Goal: Task Accomplishment & Management: Complete application form

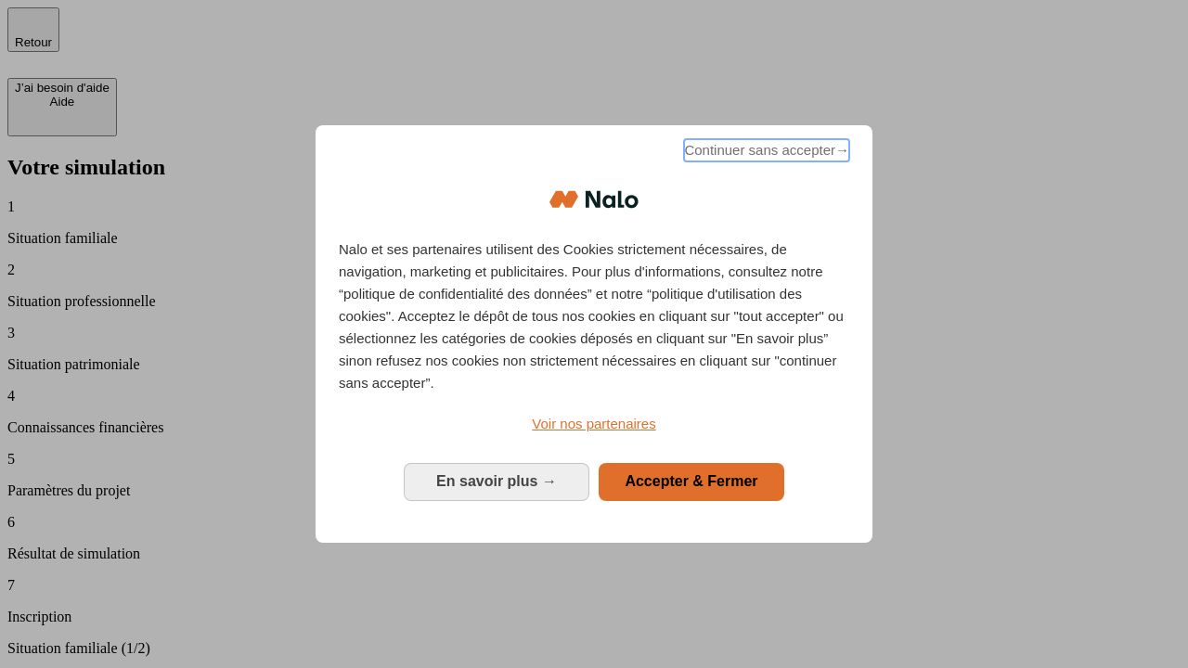
click at [765, 153] on span "Continuer sans accepter →" at bounding box center [766, 150] width 165 height 22
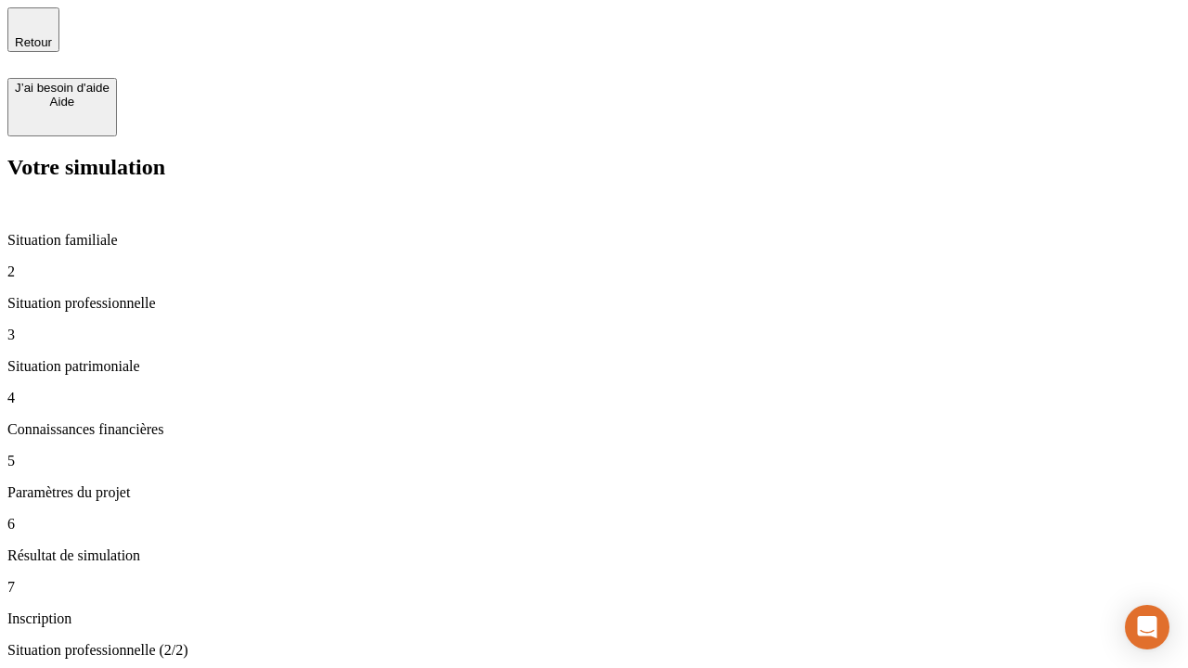
type input "30 000"
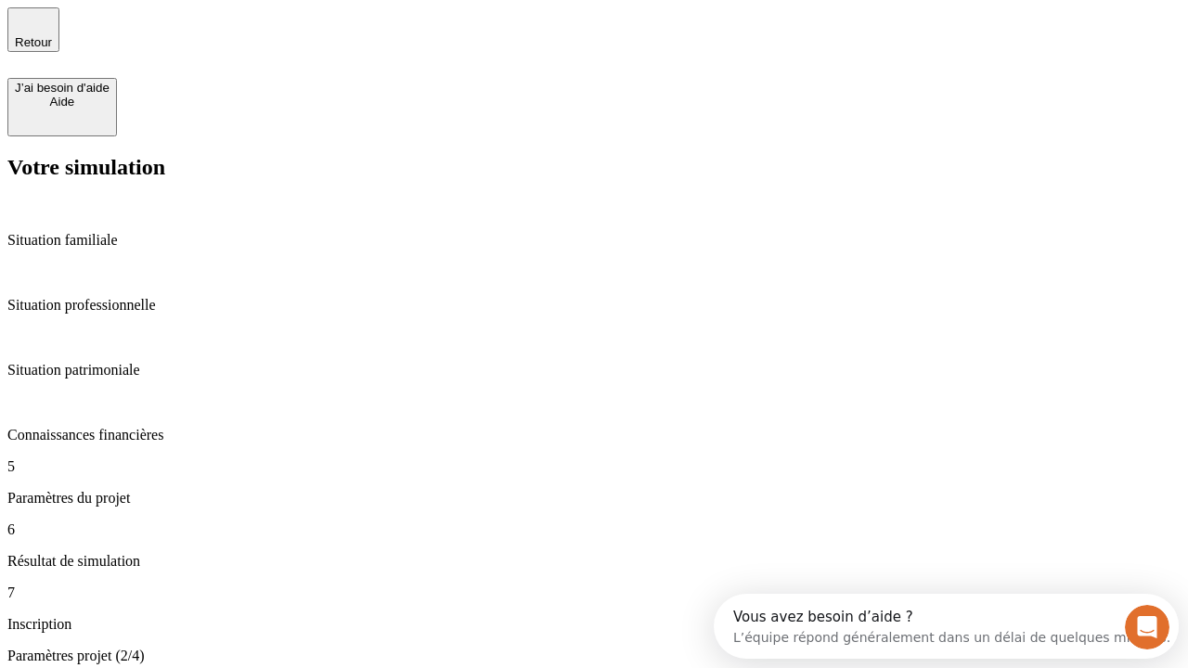
scroll to position [35, 0]
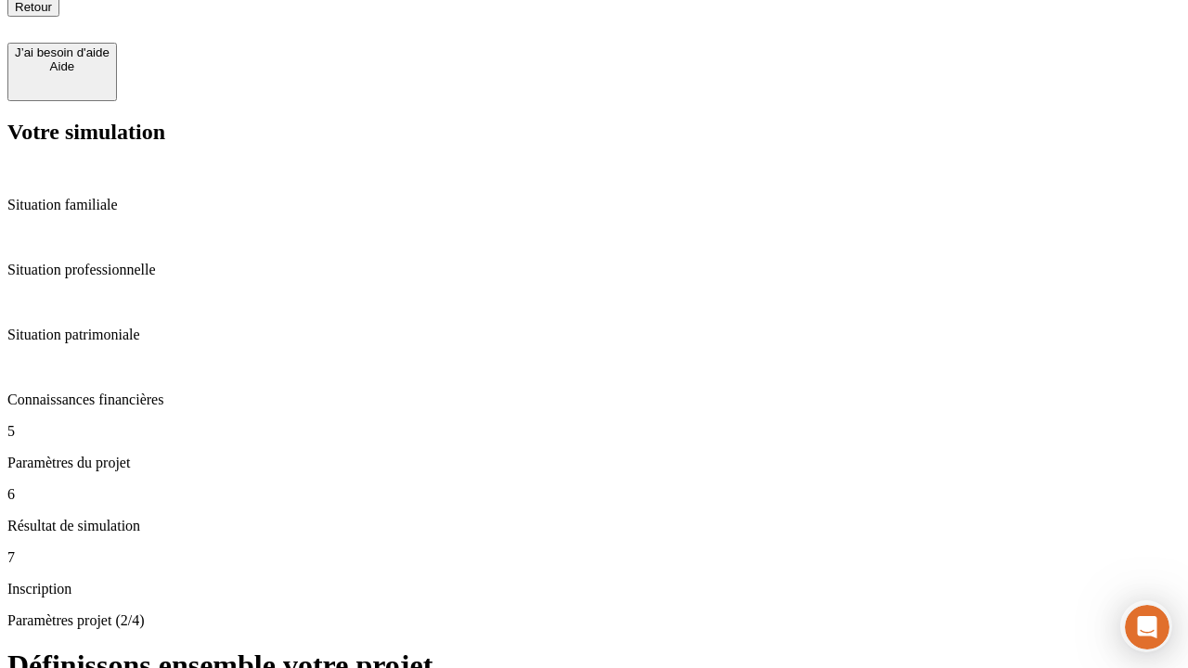
type input "25"
type input "1 000"
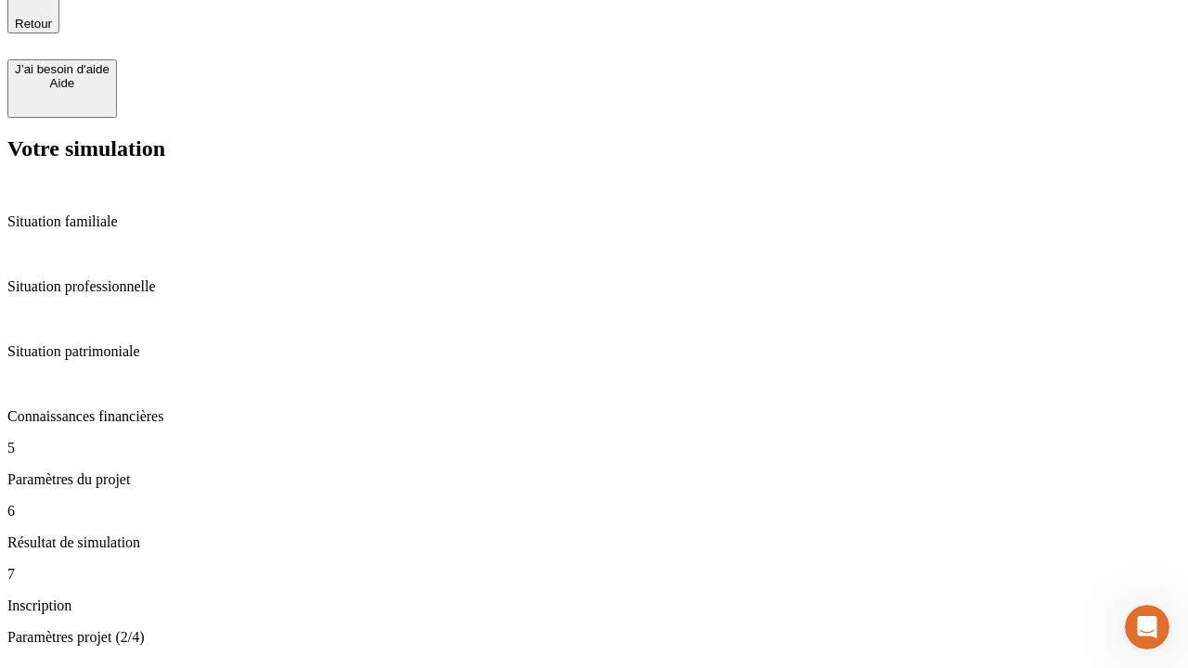
type input "640"
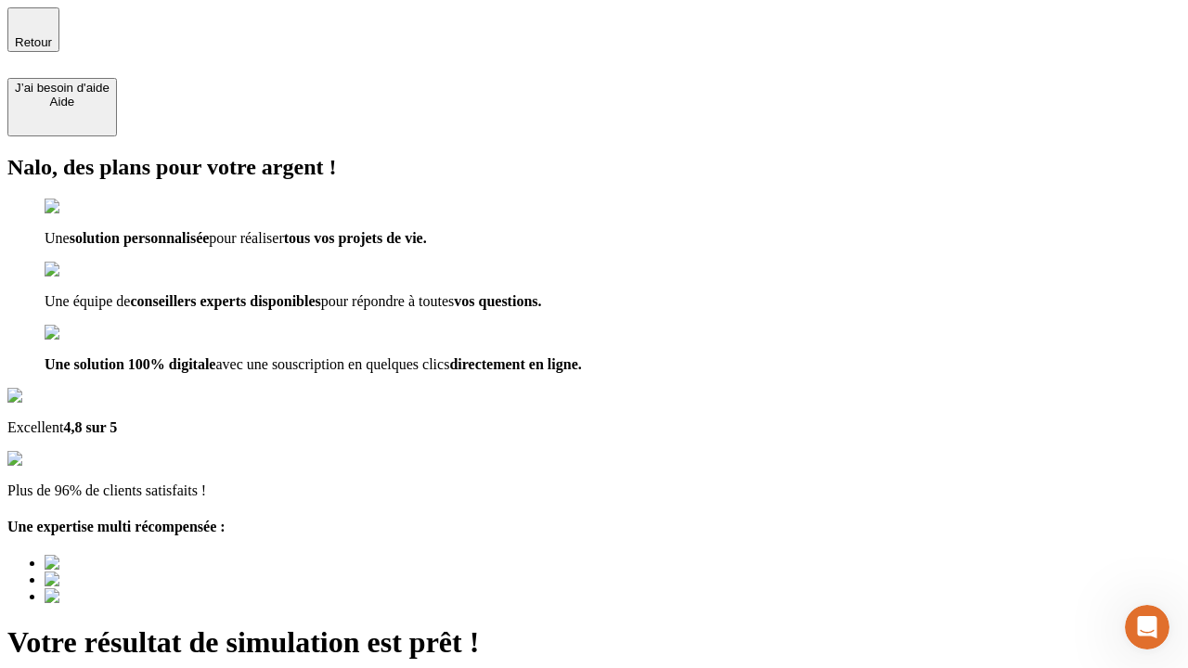
type input "[EMAIL_ADDRESS][PERSON_NAME][DOMAIN_NAME]"
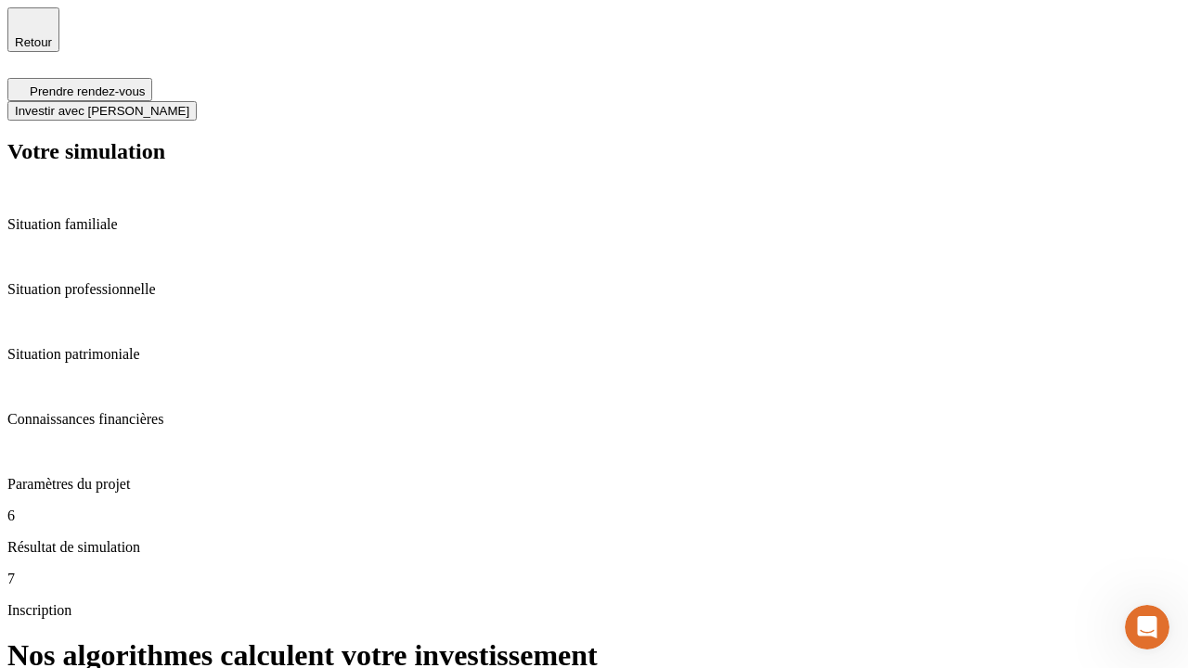
scroll to position [7, 0]
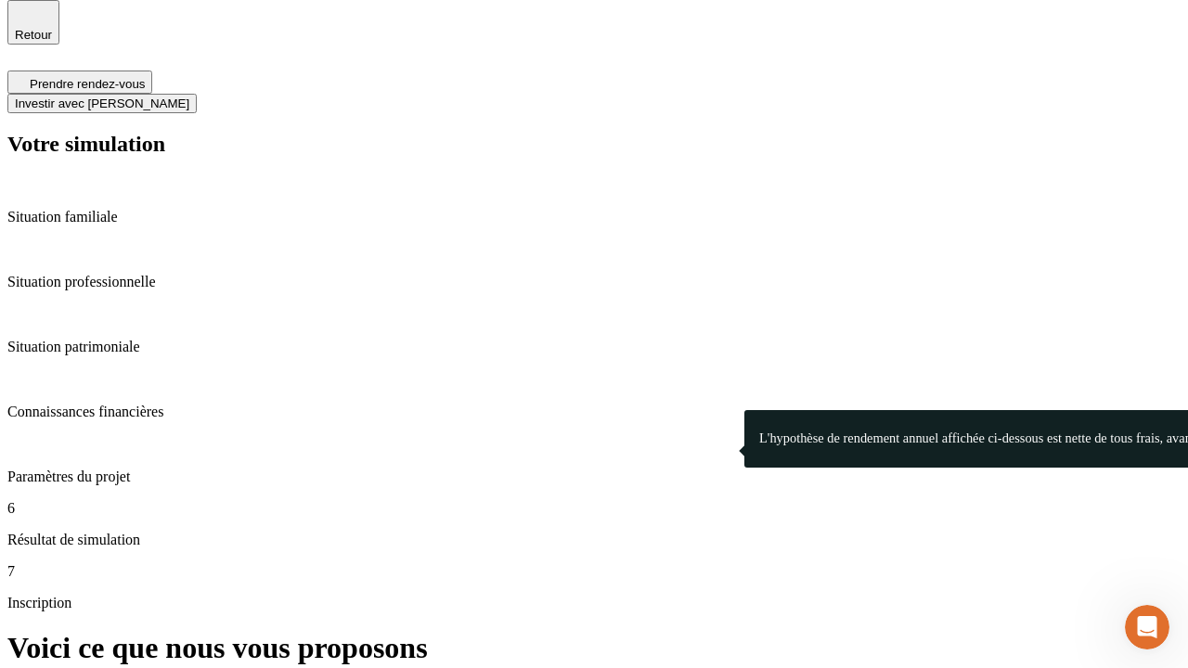
click at [189, 97] on span "Investir avec [PERSON_NAME]" at bounding box center [102, 104] width 174 height 14
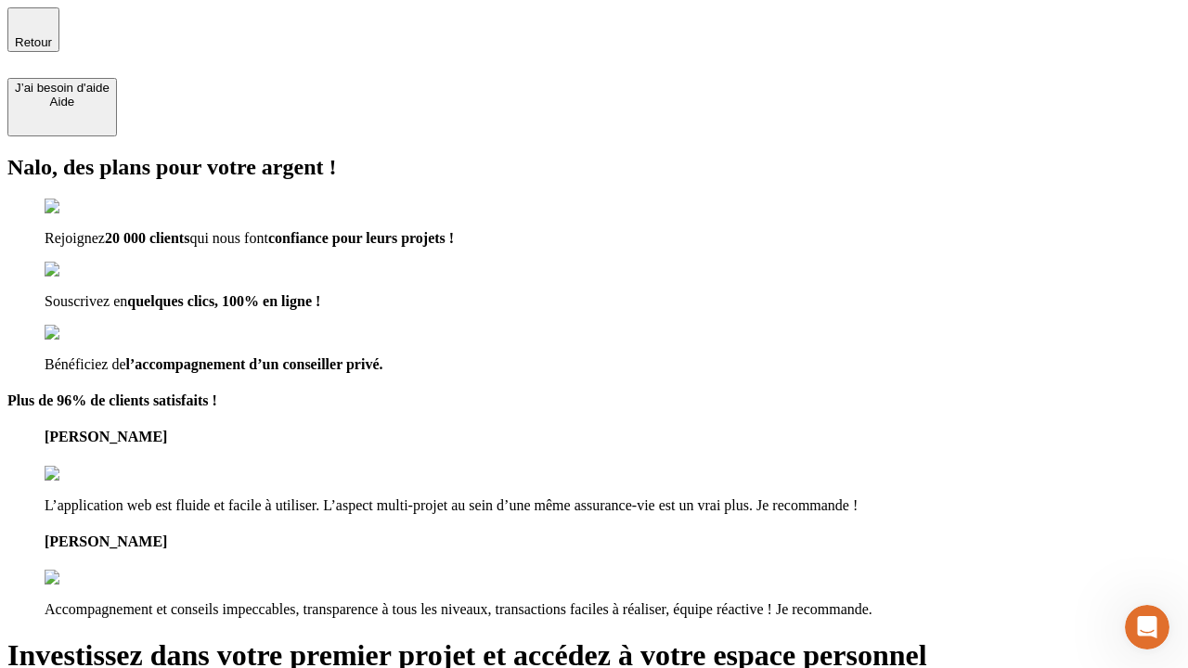
type input "[EMAIL_ADDRESS][PERSON_NAME][DOMAIN_NAME]"
